Goal: Check status: Check status

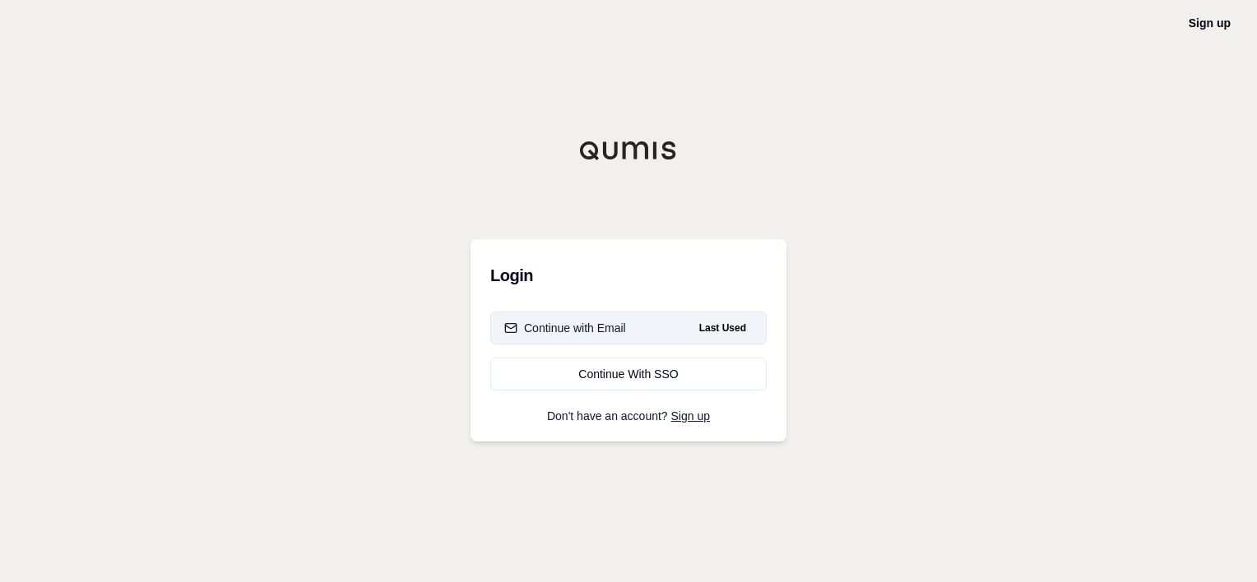
click at [575, 333] on div "Continue with Email" at bounding box center [565, 328] width 122 height 16
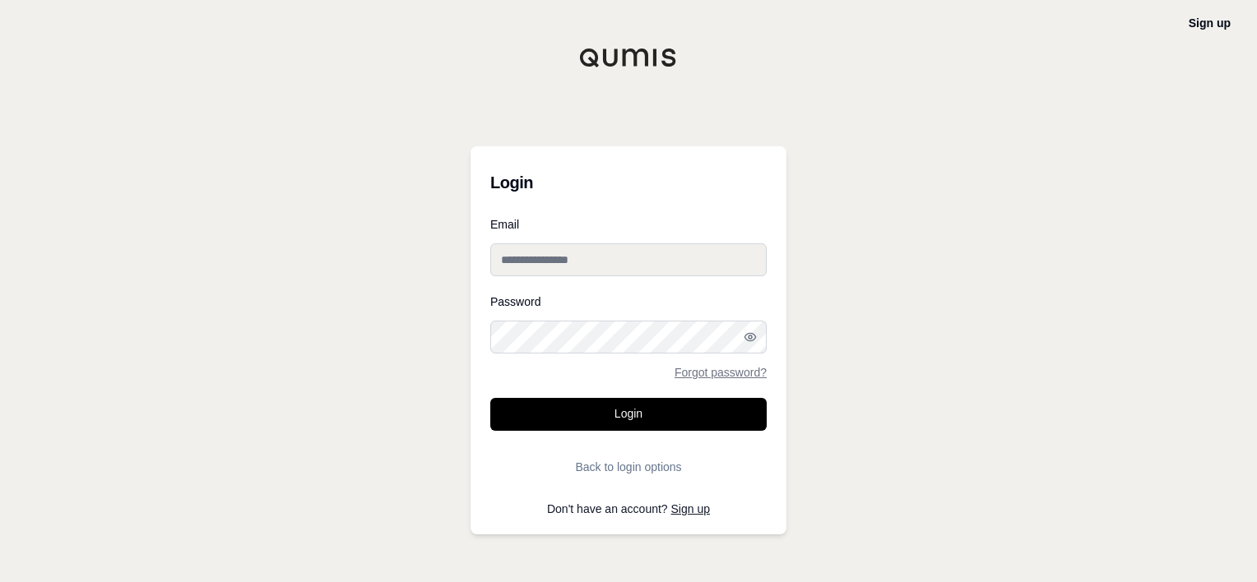
type input "**********"
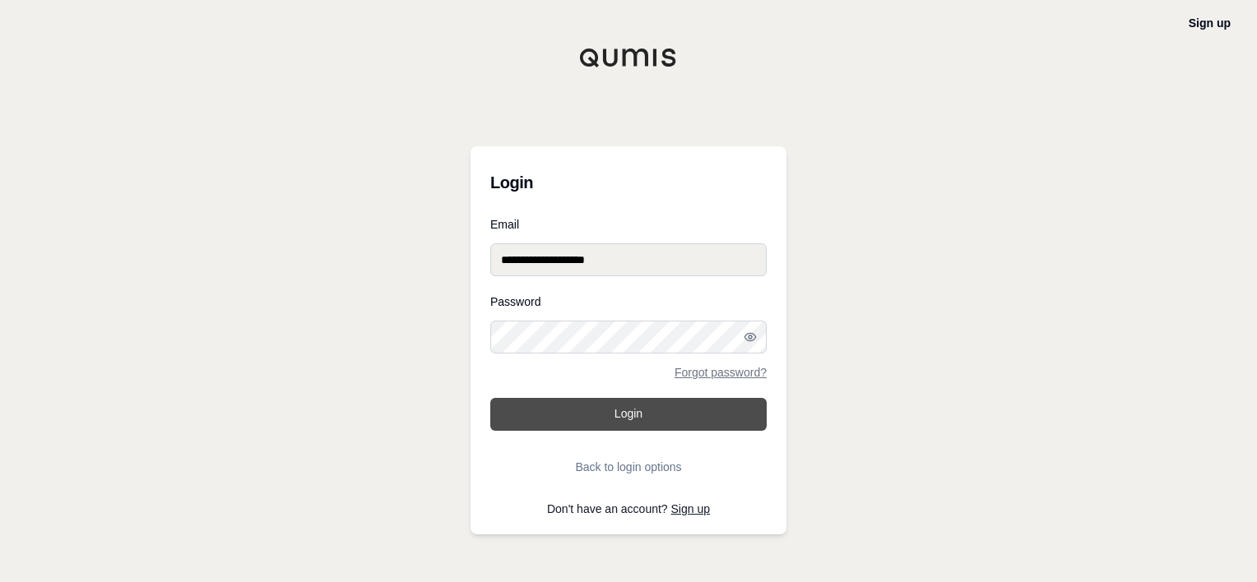
click at [592, 409] on button "Login" at bounding box center [628, 414] width 276 height 33
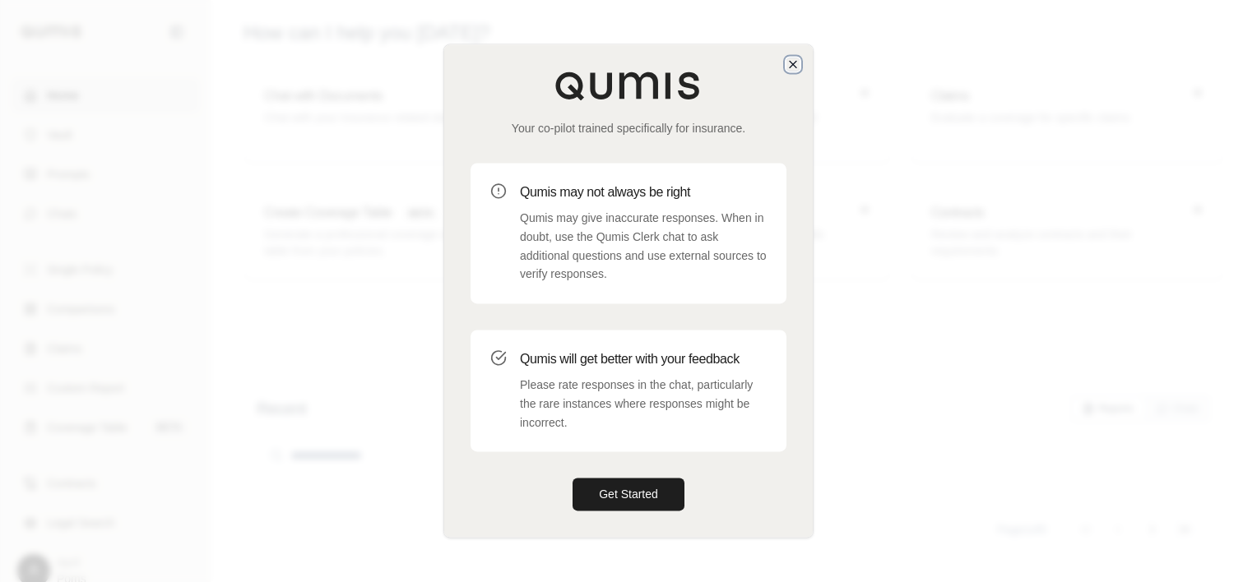
click at [793, 69] on icon "button" at bounding box center [793, 64] width 13 height 13
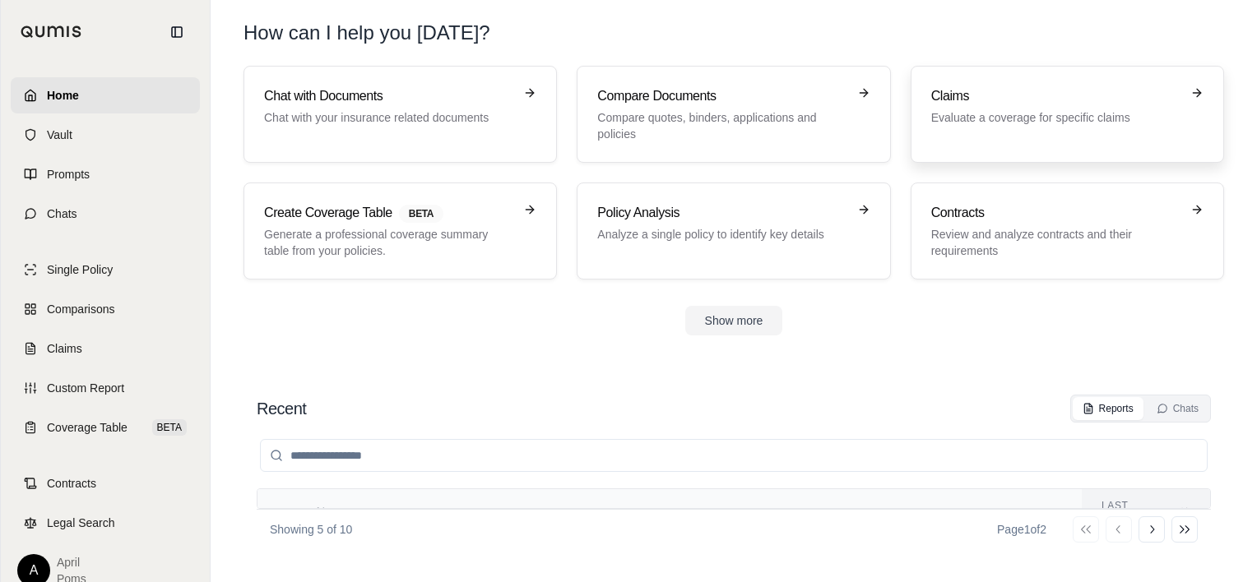
click at [1043, 124] on p "Evaluate a coverage for specific claims" at bounding box center [1055, 117] width 249 height 16
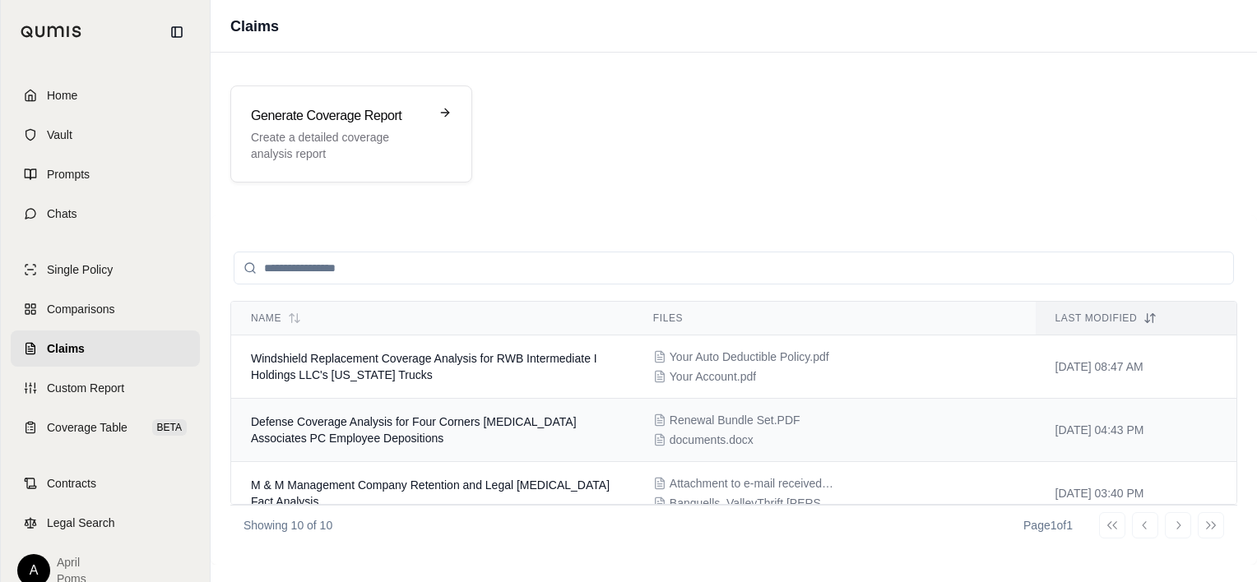
click at [457, 420] on span "Defense Coverage Analysis for Four Corners [MEDICAL_DATA] Associates PC Employe…" at bounding box center [414, 430] width 326 height 30
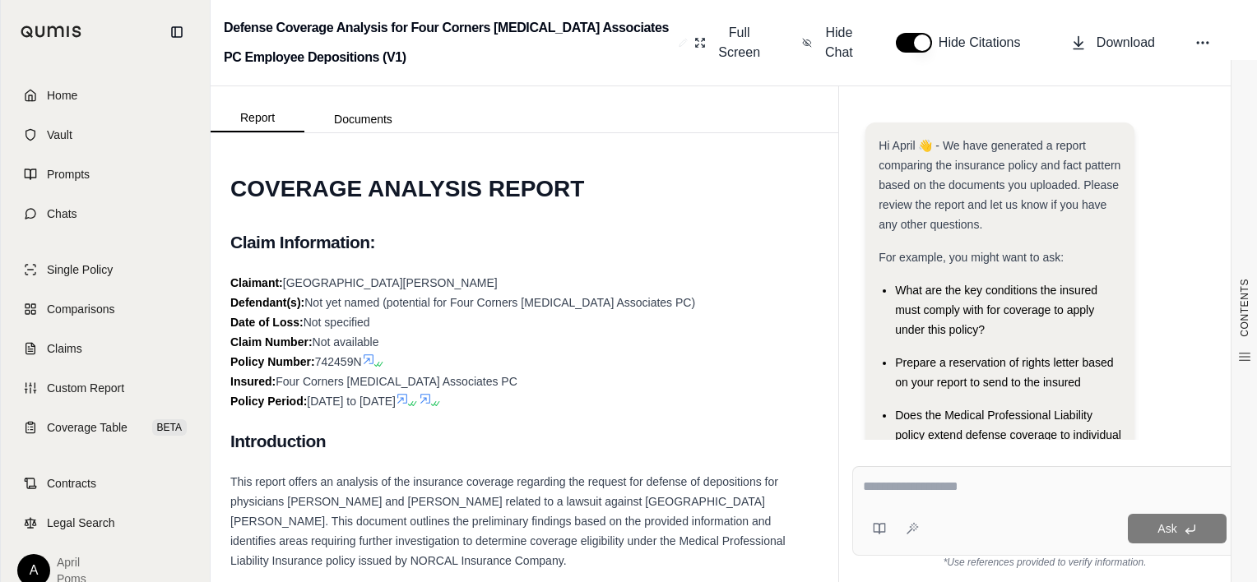
scroll to position [267, 0]
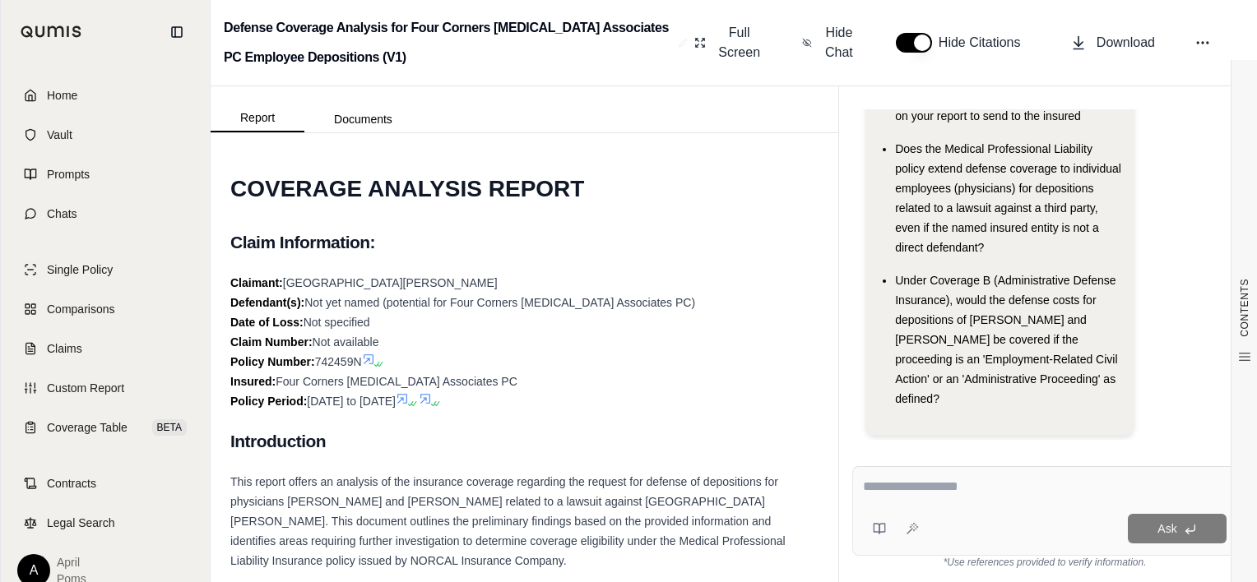
click at [429, 281] on span "[GEOGRAPHIC_DATA][PERSON_NAME]" at bounding box center [390, 282] width 215 height 13
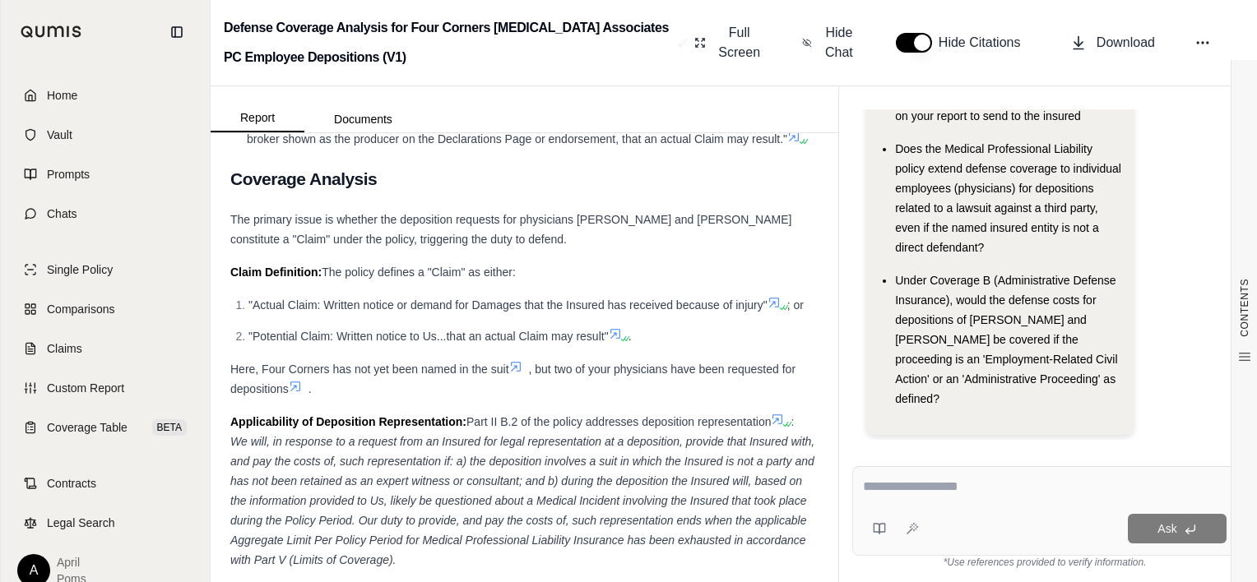
scroll to position [0, 0]
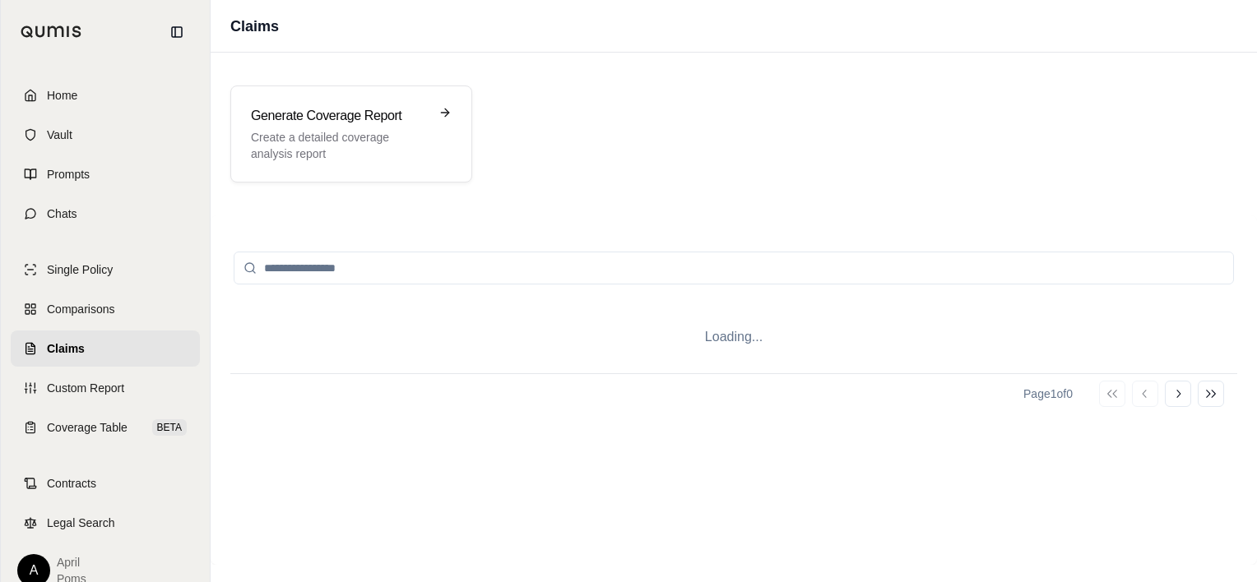
click at [53, 341] on span "Claims" at bounding box center [66, 349] width 38 height 16
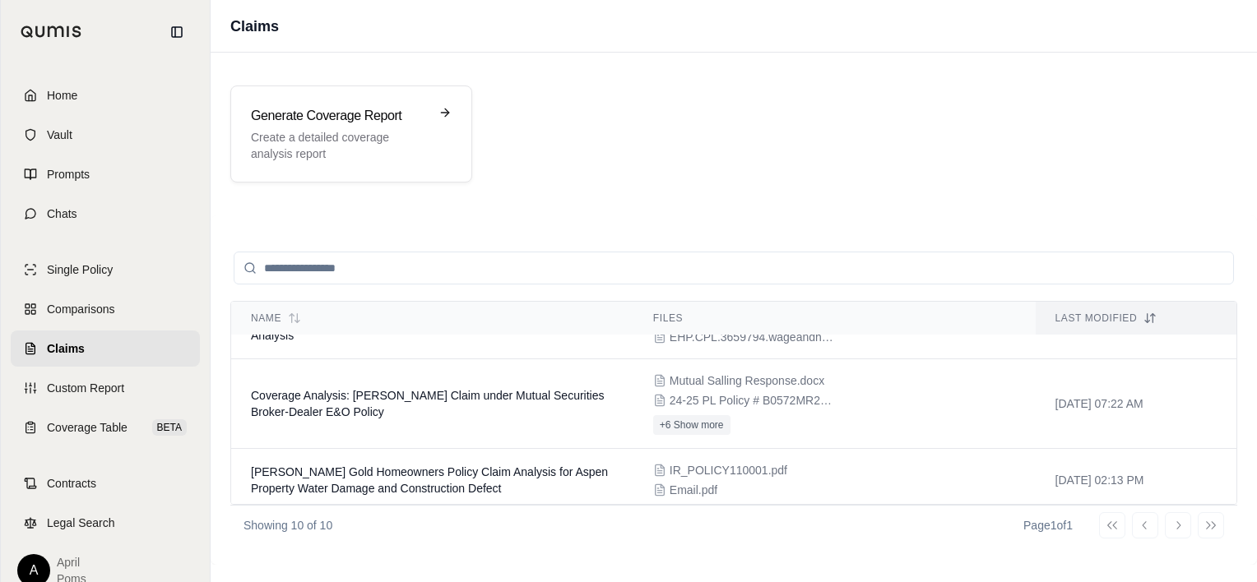
scroll to position [566, 0]
